Goal: Ask a question: Seek information or help from site administrators or community

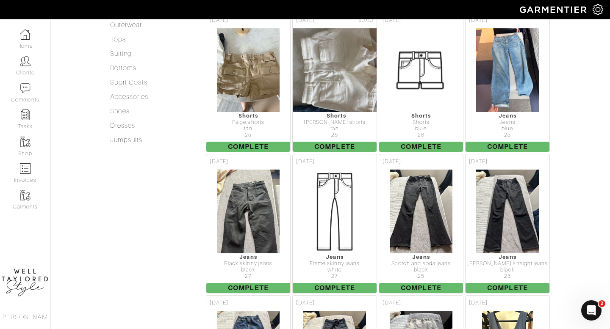
scroll to position [321, 0]
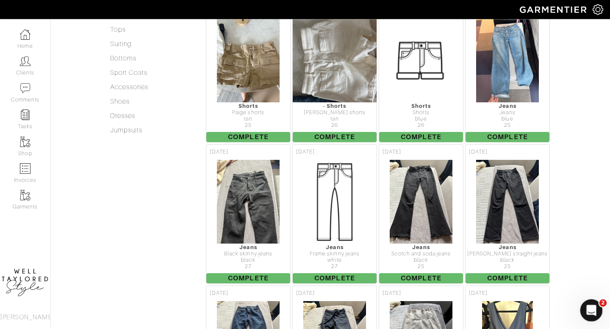
click at [593, 300] on div "Open Intercom Messenger" at bounding box center [590, 310] width 28 height 28
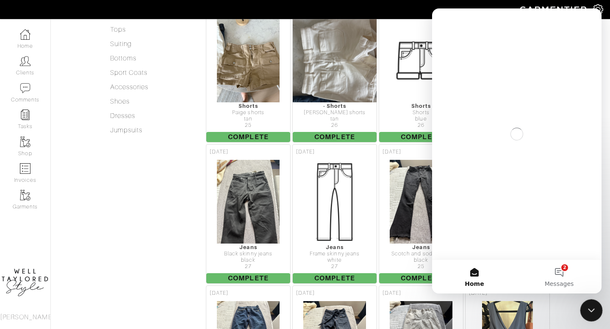
scroll to position [0, 0]
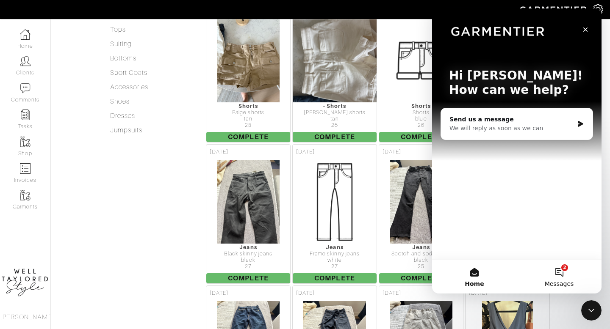
click at [547, 267] on button "2 Messages" at bounding box center [559, 277] width 85 height 34
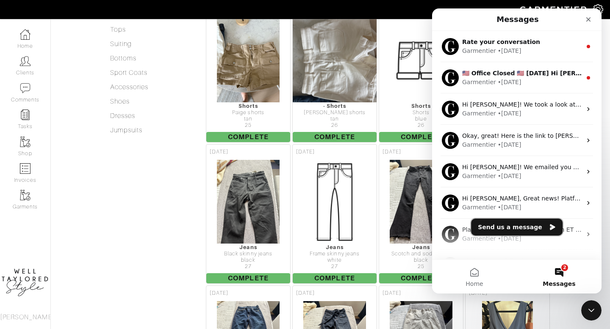
click at [527, 228] on button "Send us a message" at bounding box center [516, 227] width 91 height 17
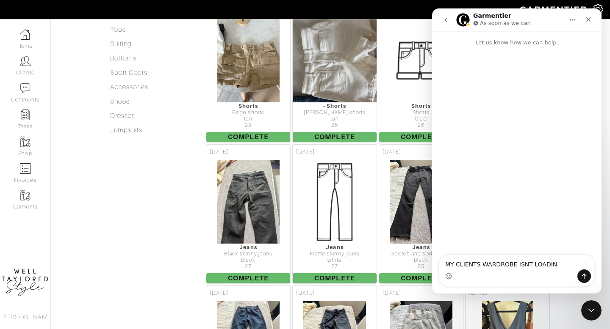
type textarea "MY CLIENTS WARDROBE ISNT LOADING"
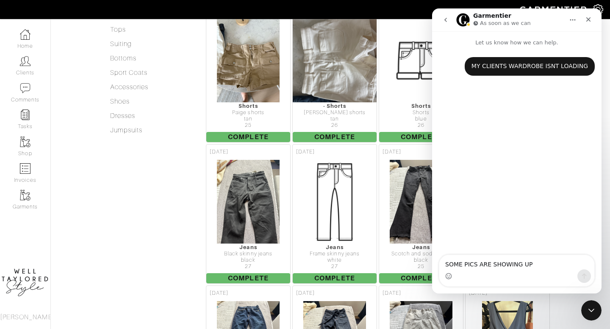
type textarea "SOME PICS ARE SHOWING UP"
type textarea "SOME PICS ARE SHOWING UP ND SOME NOT"
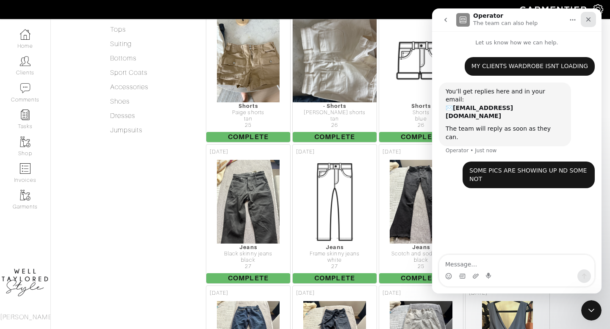
click at [589, 21] on icon "Close" at bounding box center [588, 19] width 5 height 5
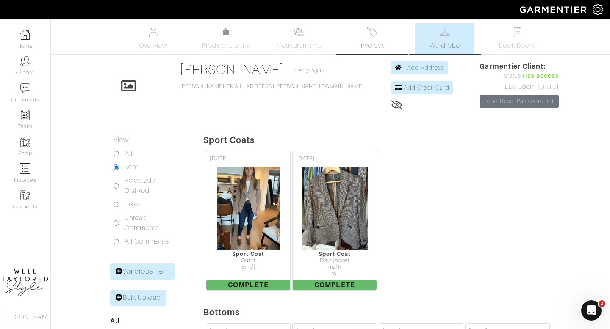
click at [373, 41] on span "Invoices" at bounding box center [372, 46] width 26 height 10
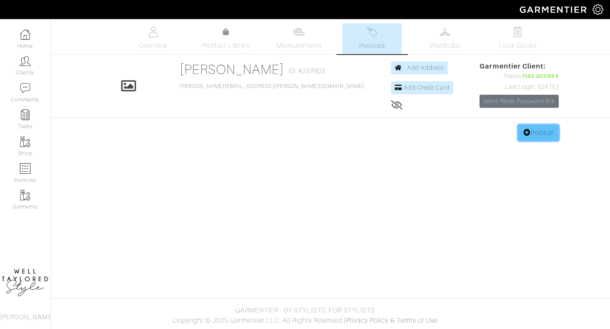
click at [539, 136] on link "Invoice" at bounding box center [538, 133] width 41 height 16
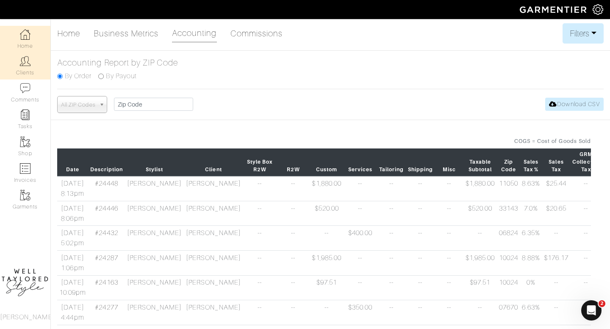
click at [31, 71] on link "Clients" at bounding box center [25, 66] width 50 height 27
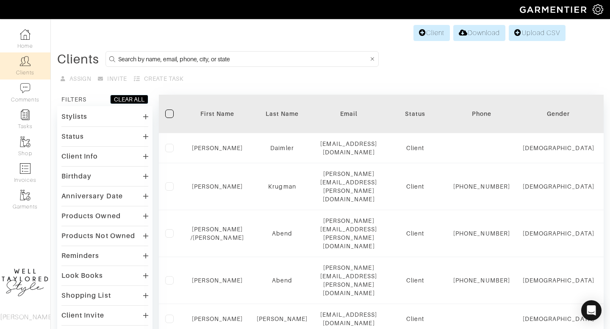
click at [222, 59] on input at bounding box center [243, 59] width 250 height 11
type input "[PERSON_NAME]"
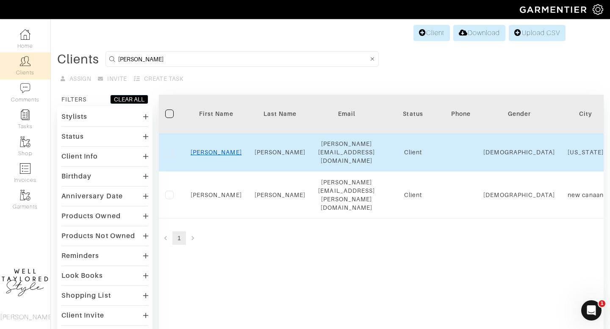
click at [221, 149] on link "[PERSON_NAME]" at bounding box center [216, 152] width 51 height 7
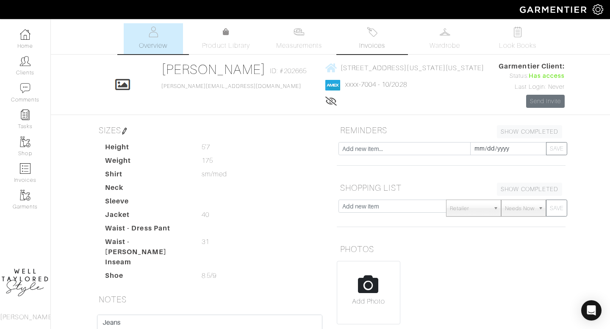
click at [366, 37] on link "Invoices" at bounding box center [371, 38] width 59 height 31
